Goal: Navigation & Orientation: Understand site structure

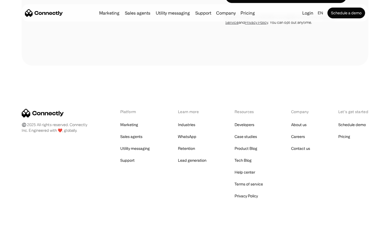
scroll to position [1821, 0]
